Goal: Transaction & Acquisition: Purchase product/service

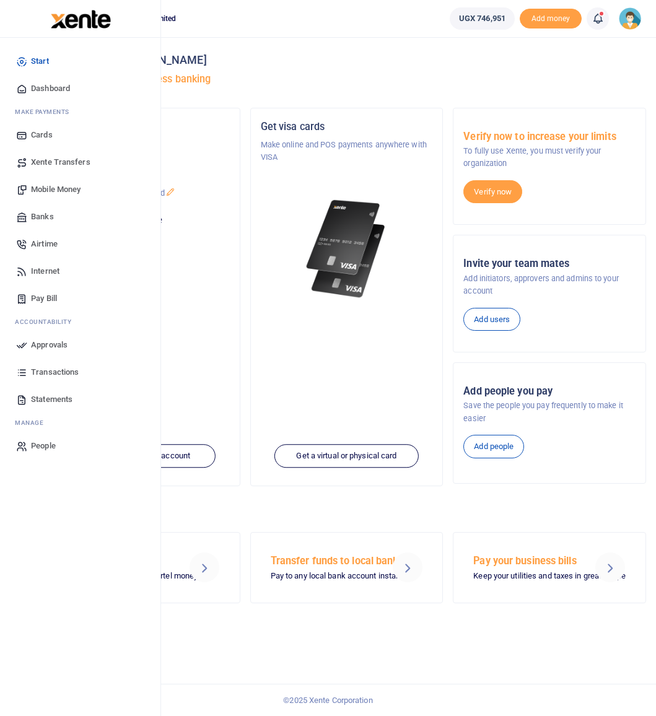
click at [44, 190] on span "Mobile Money" at bounding box center [56, 189] width 50 height 12
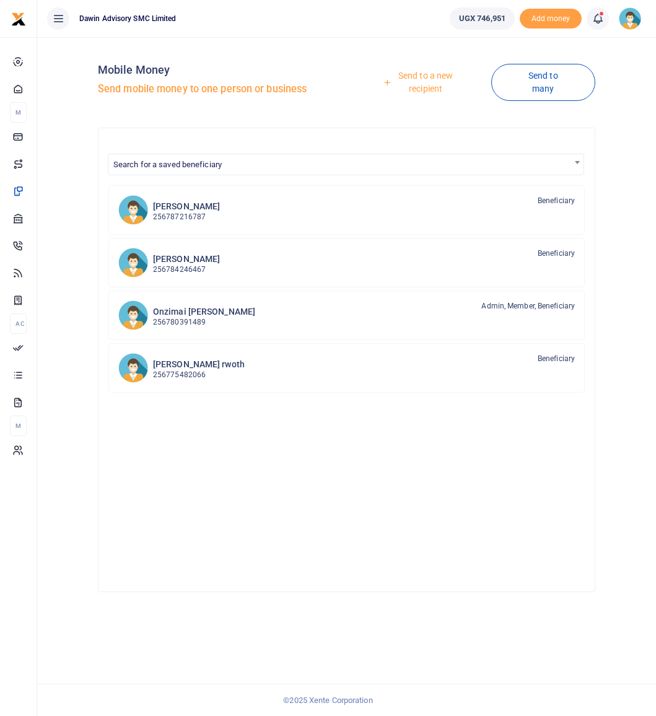
click at [426, 165] on span "Search for a saved beneficiary" at bounding box center [345, 163] width 475 height 19
click at [423, 185] on input "Search" at bounding box center [346, 187] width 470 height 19
click at [418, 86] on link "Send to a new recipient" at bounding box center [420, 81] width 139 height 35
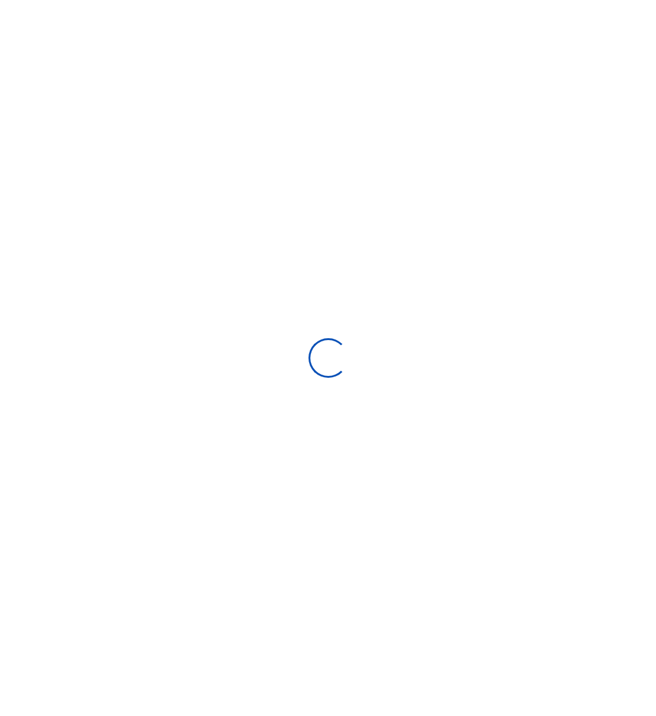
select select "Loading bundles"
select select
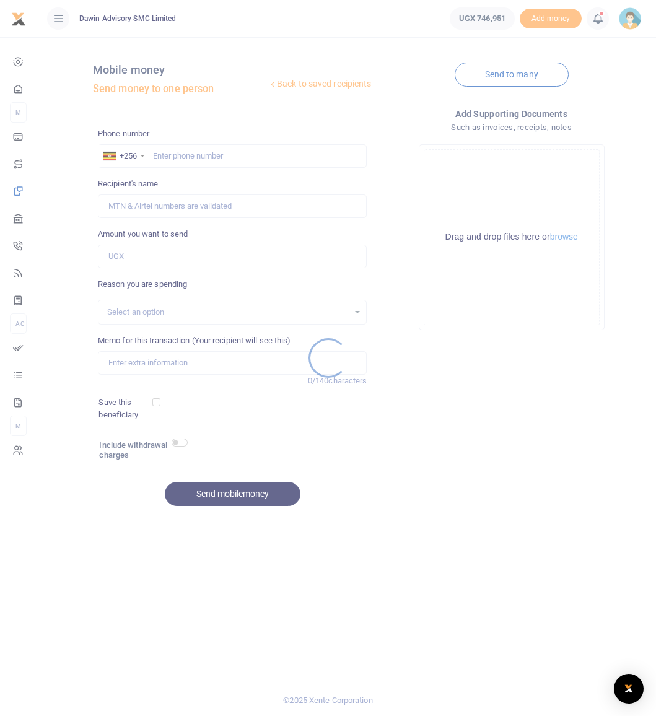
click at [206, 157] on div at bounding box center [328, 358] width 656 height 716
click at [206, 154] on div at bounding box center [328, 358] width 656 height 716
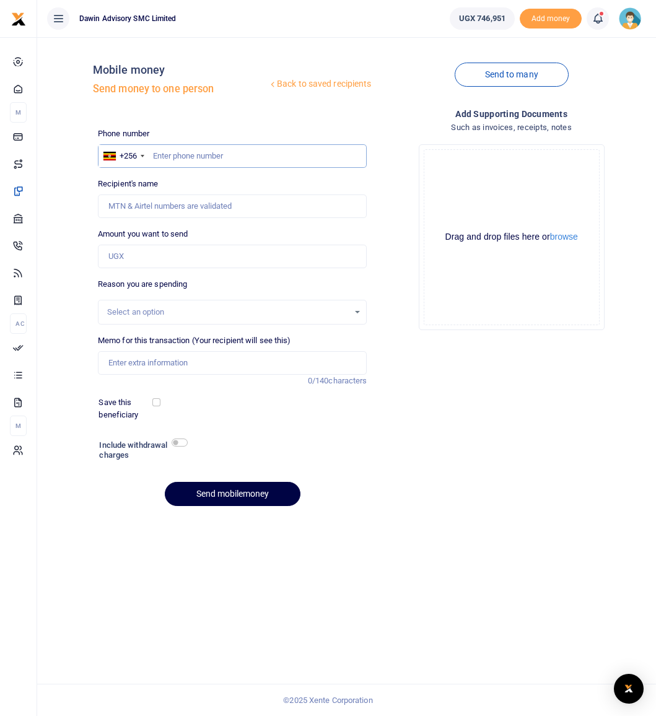
click at [201, 154] on input "text" at bounding box center [232, 156] width 269 height 24
type input "0774489307"
type input "Faridah Nakyobe"
type input "0774489307"
click at [141, 258] on input "Amount you want to send" at bounding box center [232, 257] width 269 height 24
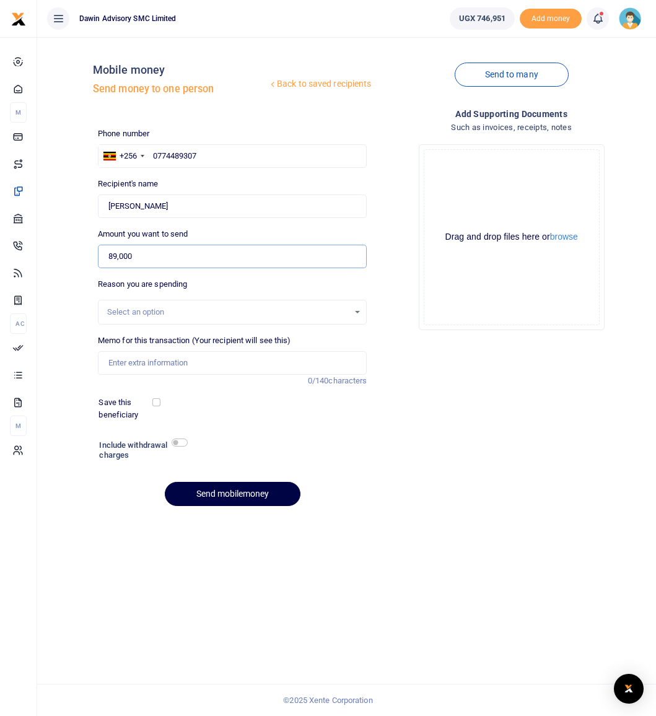
type input "89,000"
click at [149, 308] on div "Select an option" at bounding box center [228, 312] width 242 height 12
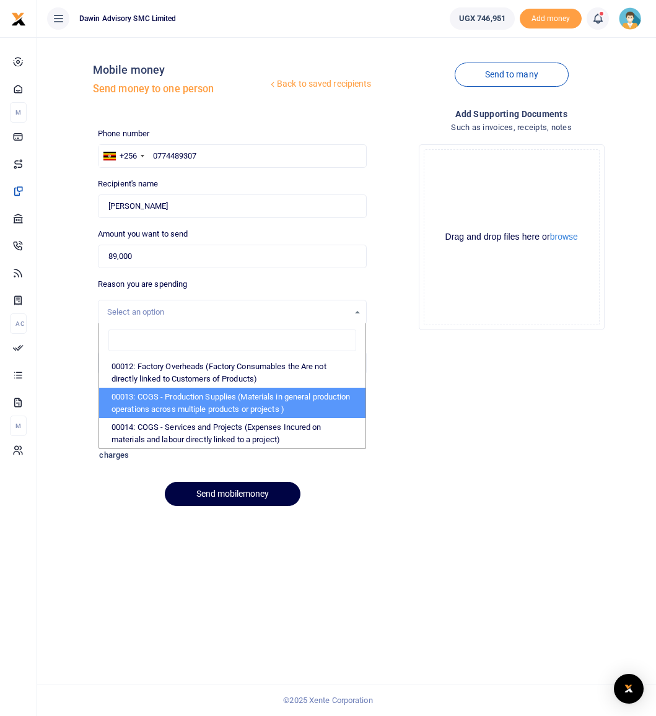
click at [199, 414] on li "00013: COGS - Production Supplies (Materials in general production operations a…" at bounding box center [232, 403] width 267 height 30
select select "5380"
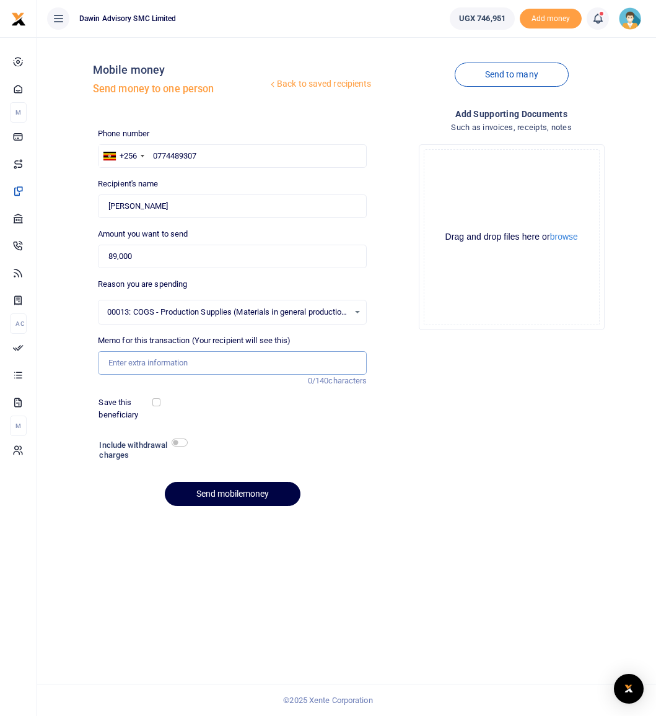
click at [146, 360] on input "Memo for this transaction (Your recipient will see this)" at bounding box center [232, 363] width 269 height 24
type input "Being Payment for Round Glass for Table"
click at [236, 498] on button "Send mobilemoney" at bounding box center [233, 494] width 136 height 24
click at [599, 19] on icon at bounding box center [597, 19] width 12 height 14
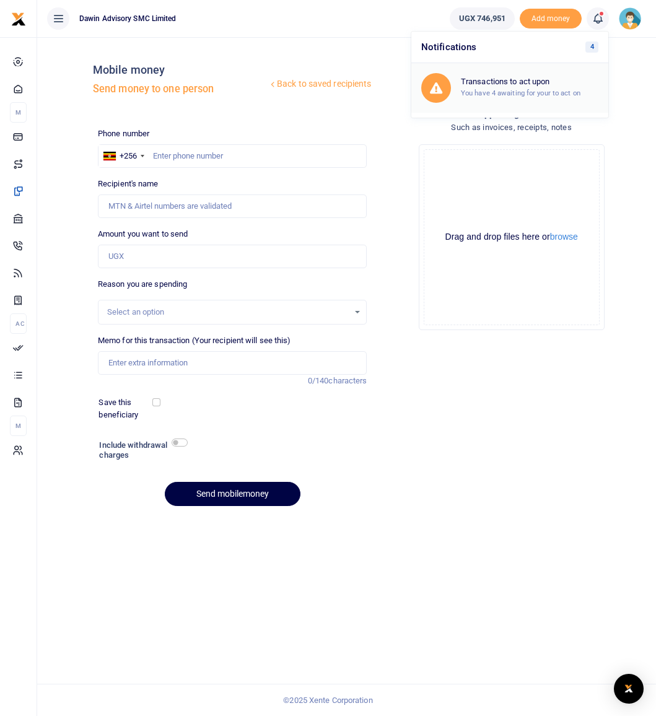
click at [527, 89] on small "You have 4 awaiting for your to act on" at bounding box center [521, 93] width 120 height 9
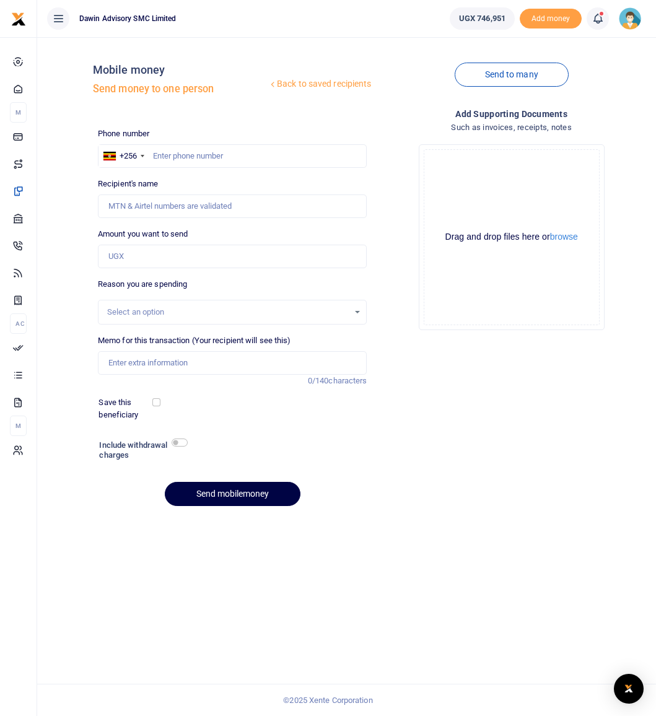
click at [593, 18] on icon at bounding box center [597, 19] width 12 height 14
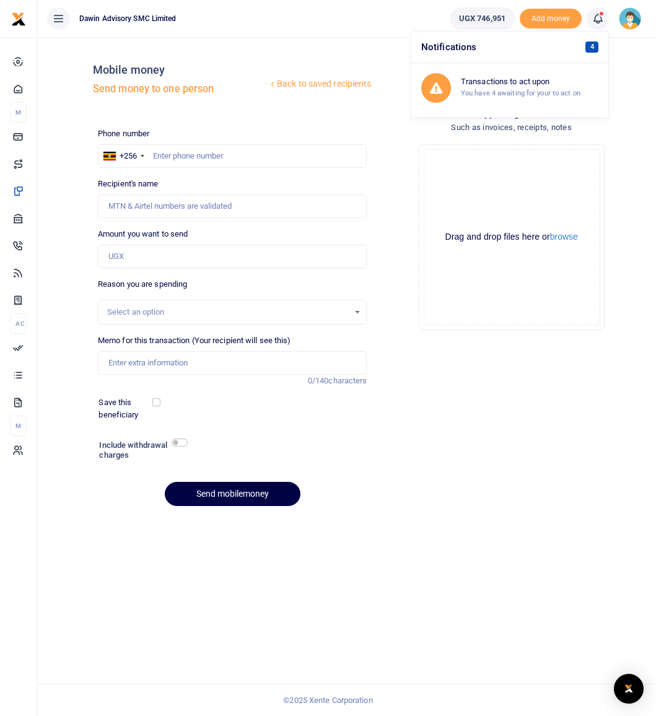
click at [590, 45] on span "4" at bounding box center [591, 46] width 13 height 11
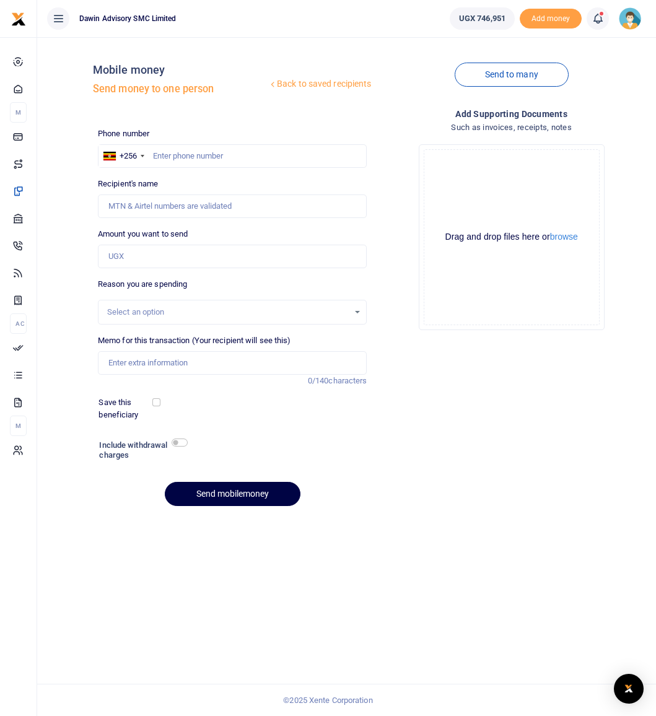
click at [600, 19] on icon at bounding box center [597, 19] width 12 height 14
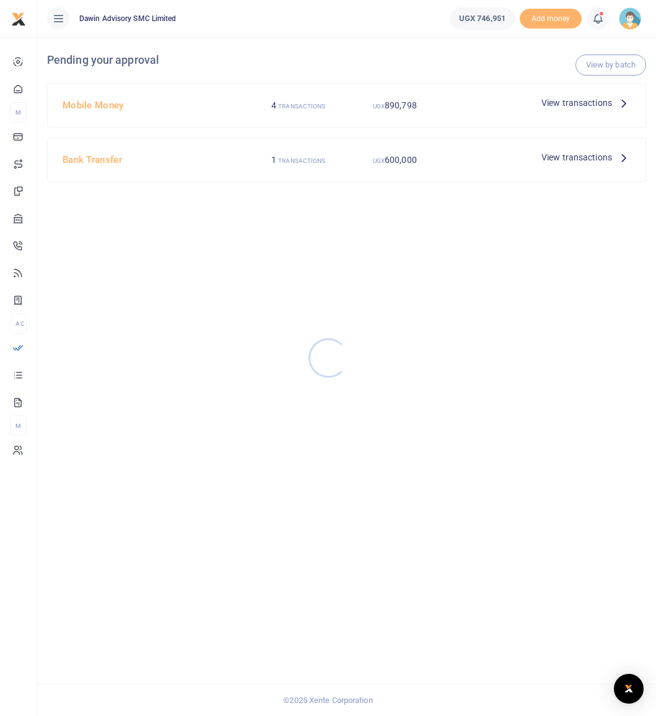
click at [561, 105] on div at bounding box center [328, 358] width 656 height 716
click at [588, 100] on span "View transactions" at bounding box center [576, 103] width 71 height 14
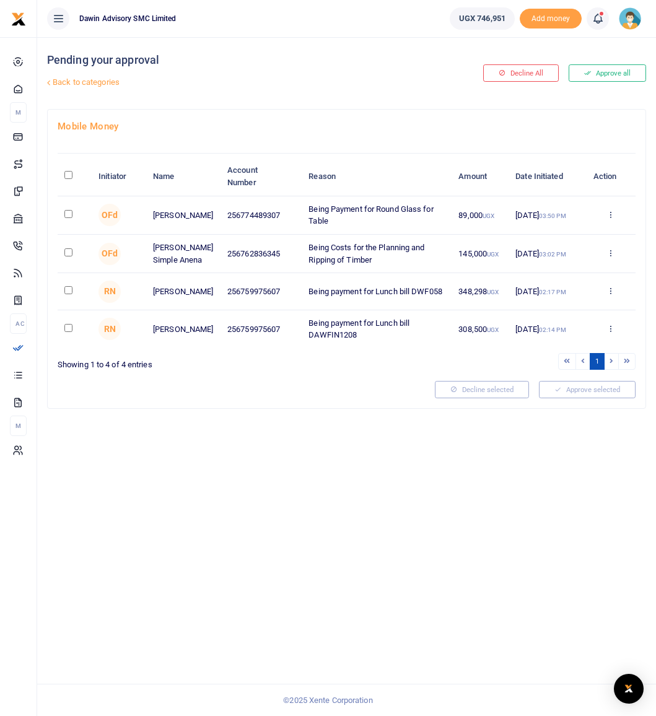
click at [66, 216] on input "checkbox" at bounding box center [68, 214] width 8 height 8
checkbox input "true"
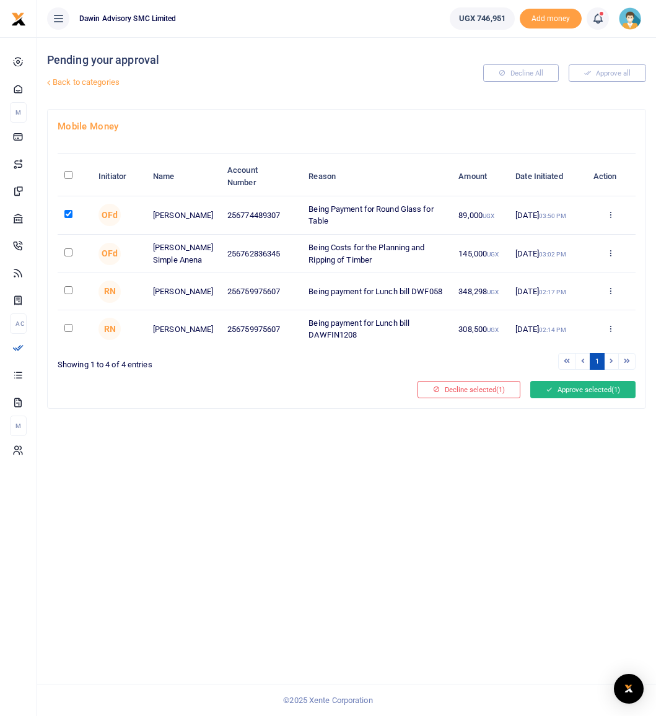
click at [583, 396] on button "Approve selected (1)" at bounding box center [582, 389] width 105 height 17
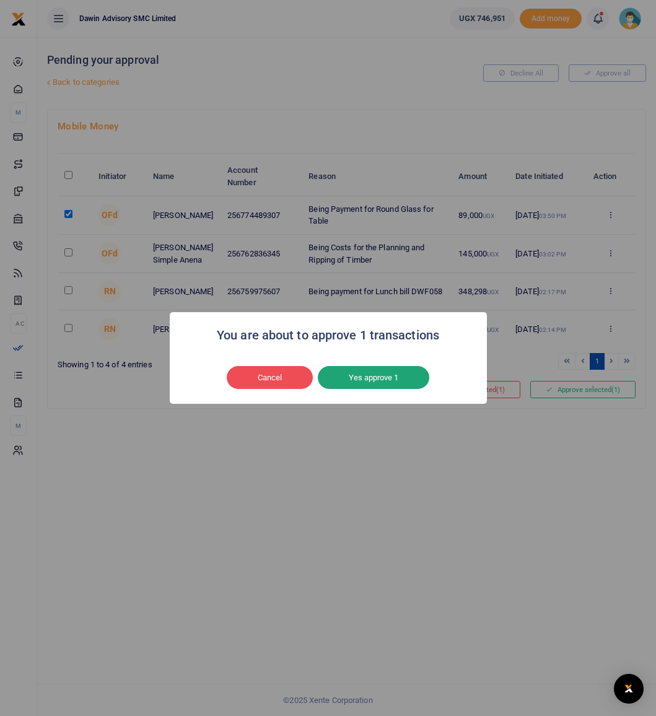
click at [395, 380] on button "Yes approve 1" at bounding box center [373, 378] width 111 height 24
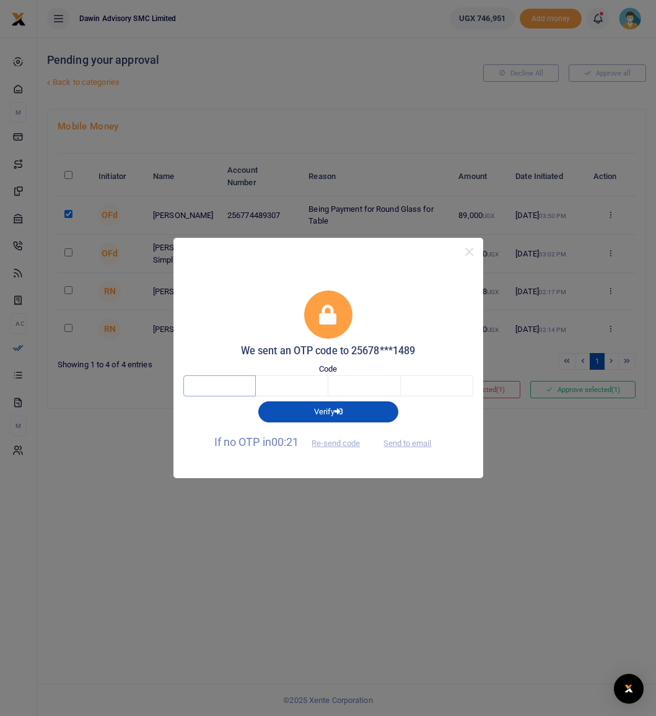
click at [247, 383] on input "text" at bounding box center [219, 385] width 72 height 21
type input "5"
type input "0"
type input "6"
type input "4"
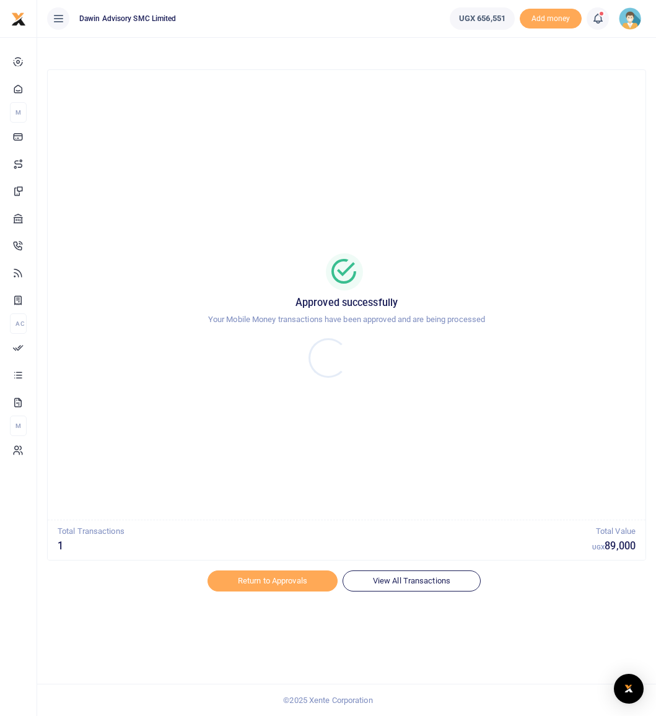
click at [373, 588] on div at bounding box center [328, 358] width 656 height 716
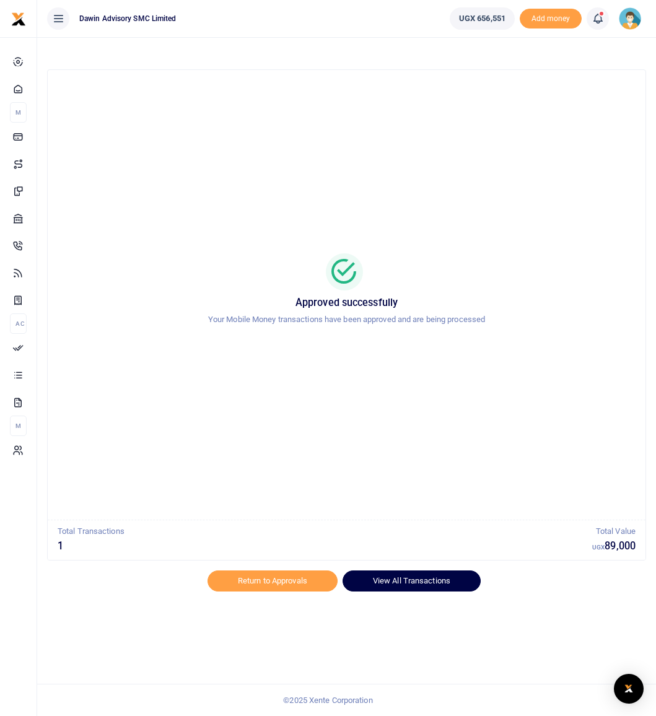
click at [375, 586] on link "View All Transactions" at bounding box center [412, 580] width 138 height 21
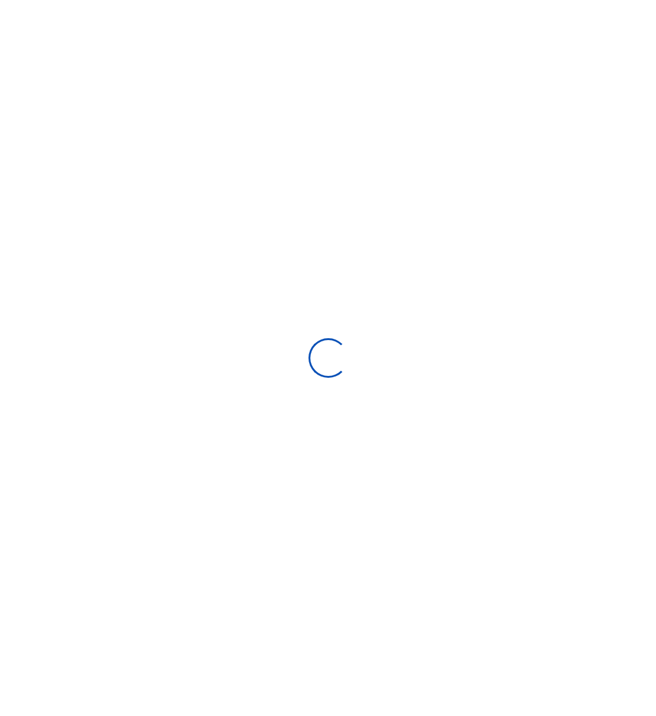
type input "[DATE] - [DATE]"
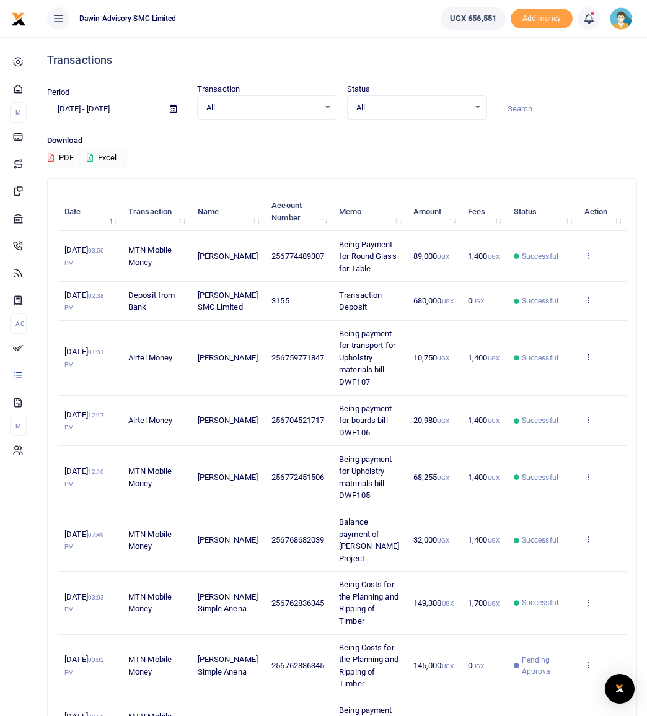
click at [587, 260] on icon at bounding box center [588, 255] width 8 height 9
click at [536, 289] on link "View details" at bounding box center [543, 288] width 98 height 17
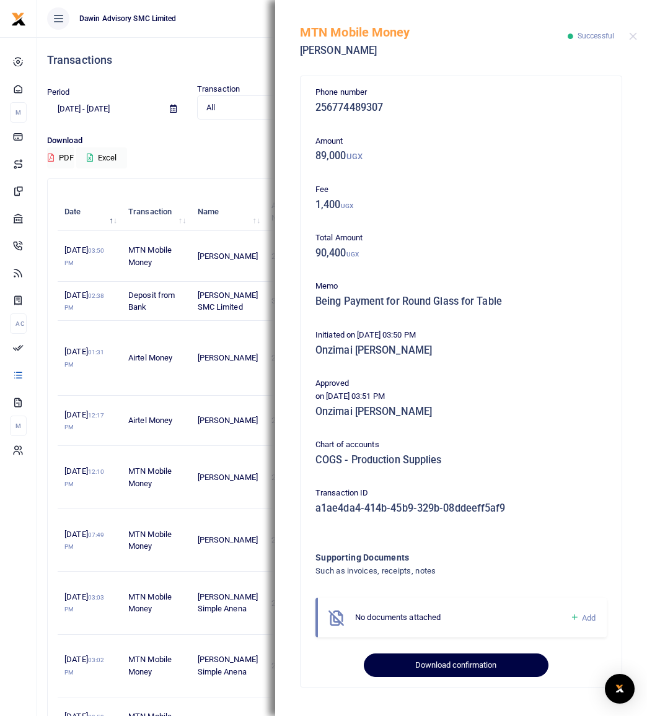
click at [439, 659] on button "Download confirmation" at bounding box center [456, 665] width 184 height 24
click at [406, 670] on button "Download confirmation" at bounding box center [456, 665] width 184 height 24
